Goal: Task Accomplishment & Management: Manage account settings

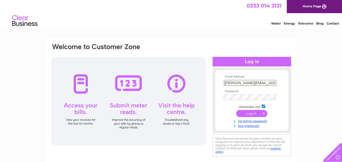
type input "jodi.pump4u@gmail.com"
click at [248, 115] on input "submit" at bounding box center [251, 113] width 31 height 7
click at [248, 116] on input "submit" at bounding box center [251, 113] width 31 height 7
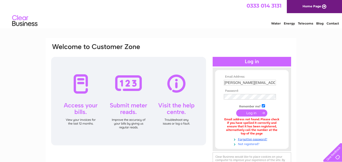
click at [249, 145] on link "Not registered?" at bounding box center [252, 144] width 57 height 5
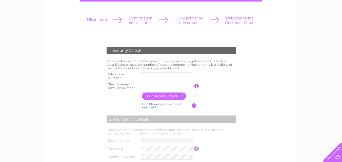
scroll to position [74, 0]
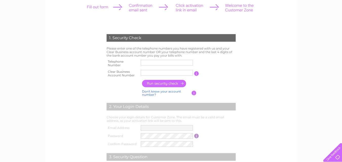
drag, startPoint x: 344, startPoint y: 48, endPoint x: 346, endPoint y: 78, distance: 29.7
click at [342, 78] on html "1. Security Check Please enter one of the telephone numbers you have registered…" at bounding box center [171, 117] width 342 height 383
click at [148, 62] on input "text" at bounding box center [167, 63] width 53 height 6
type input "07900274659"
click at [172, 73] on input "text" at bounding box center [167, 73] width 53 height 6
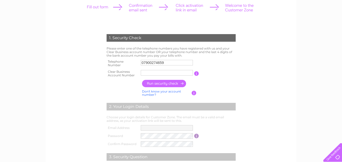
click at [197, 74] on input "button" at bounding box center [196, 73] width 5 height 5
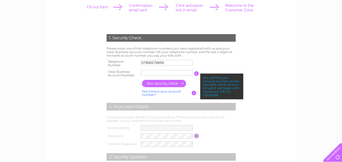
click at [181, 70] on td at bounding box center [167, 74] width 55 height 10
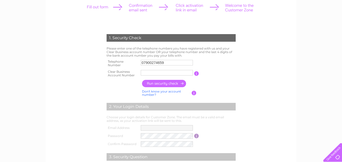
click at [180, 73] on input "text" at bounding box center [167, 73] width 52 height 6
click at [170, 84] on input "button" at bounding box center [164, 83] width 45 height 7
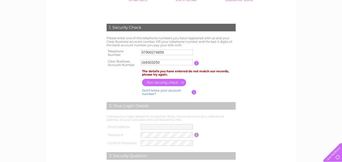
scroll to position [85, 0]
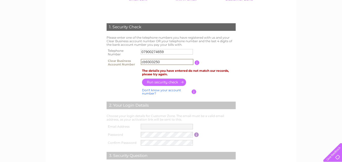
click at [162, 62] on input "cb9303250" at bounding box center [167, 62] width 53 height 6
click at [145, 62] on input "cb9303250" at bounding box center [167, 62] width 53 height 6
click at [158, 62] on input "9303250" at bounding box center [167, 62] width 53 height 6
click at [158, 83] on input "button" at bounding box center [164, 82] width 45 height 7
click at [143, 61] on input "930325070" at bounding box center [167, 62] width 53 height 6
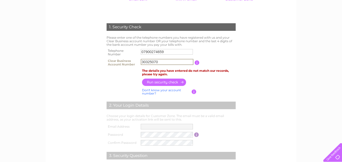
type input "30325070"
click at [164, 81] on input "button" at bounding box center [164, 82] width 45 height 7
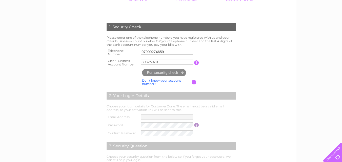
type input "jo*********@gm*******"
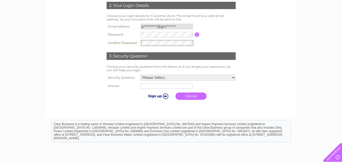
scroll to position [164, 0]
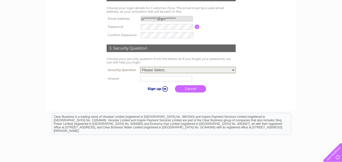
click at [233, 70] on select "Please Select.. In what town or city was your first job? In what town or city d…" at bounding box center [188, 70] width 96 height 7
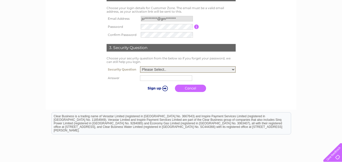
select select "4"
click at [140, 67] on select "Please Select.. In what town or city was your first job? In what town or city d…" at bounding box center [188, 69] width 96 height 7
click at [146, 78] on input "text" at bounding box center [166, 78] width 52 height 6
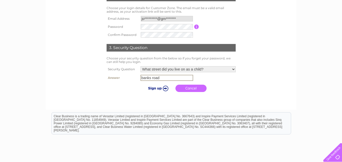
type input "banks road"
click at [155, 89] on input "submit" at bounding box center [157, 88] width 31 height 7
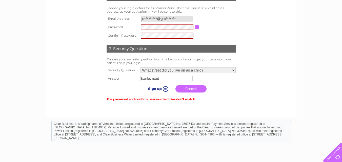
click at [152, 87] on input "submit" at bounding box center [157, 88] width 31 height 7
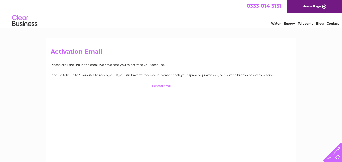
click at [306, 5] on link "Home Page" at bounding box center [314, 6] width 55 height 13
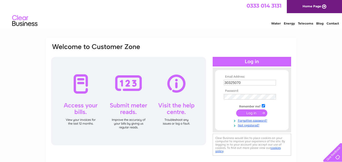
click at [253, 113] on tbody "Email Address: 30325070 Password: Remember me?" at bounding box center [252, 101] width 59 height 52
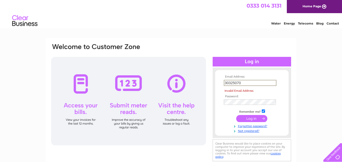
click at [245, 83] on input "30325070" at bounding box center [250, 83] width 53 height 6
type input "3"
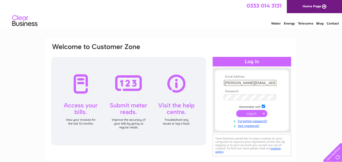
type input "jodi.pump4u@gmail.com"
click at [252, 114] on input "submit" at bounding box center [251, 113] width 31 height 7
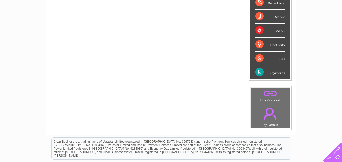
scroll to position [98, 0]
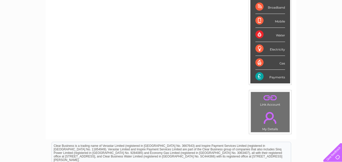
click at [276, 77] on div "Payments" at bounding box center [271, 77] width 30 height 14
click at [258, 76] on div "Payments" at bounding box center [271, 77] width 30 height 14
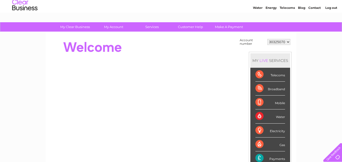
scroll to position [14, 0]
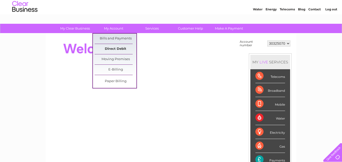
click at [114, 49] on link "Direct Debit" at bounding box center [116, 49] width 42 height 10
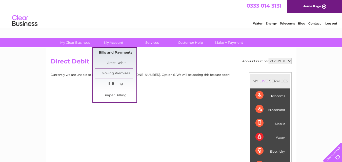
click at [111, 52] on link "Bills and Payments" at bounding box center [116, 53] width 42 height 10
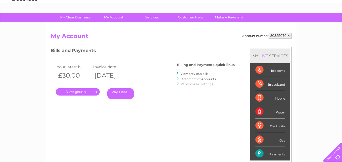
scroll to position [28, 0]
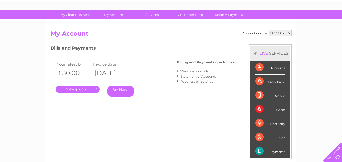
click at [79, 88] on link "." at bounding box center [78, 89] width 44 height 7
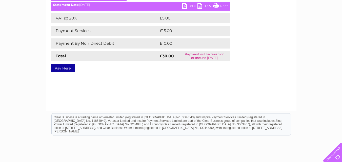
scroll to position [73, 0]
